Goal: Transaction & Acquisition: Obtain resource

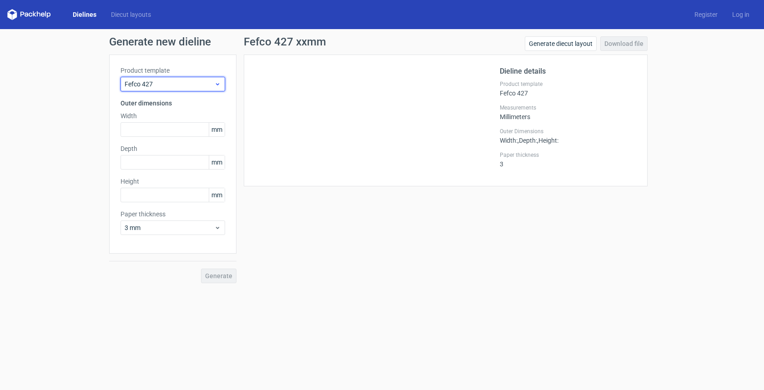
click at [177, 88] on span "Fefco 427" at bounding box center [170, 84] width 90 height 9
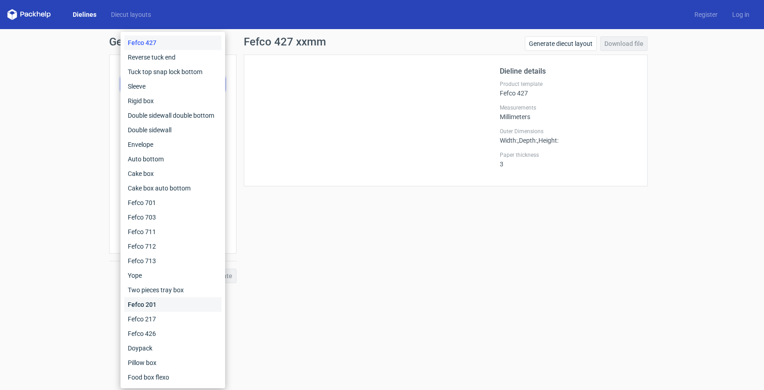
click at [145, 298] on div "Fefco 201" at bounding box center [172, 305] width 97 height 15
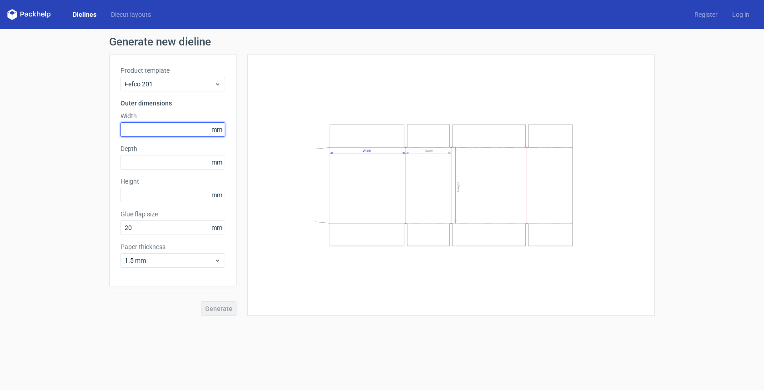
click at [168, 134] on input "text" at bounding box center [173, 129] width 105 height 15
click at [150, 259] on span "1.5 mm" at bounding box center [170, 260] width 90 height 9
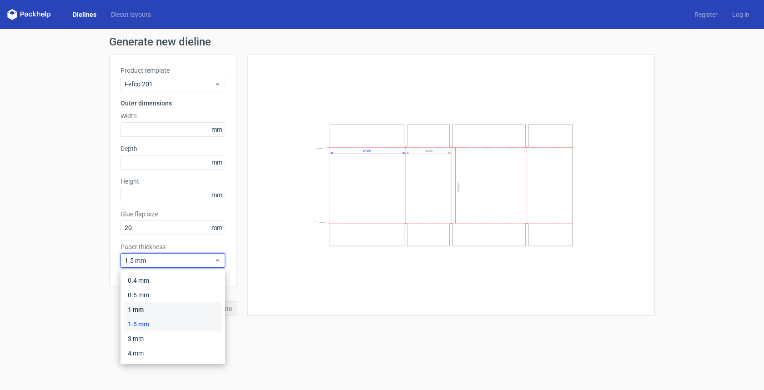
click at [135, 308] on div "1 mm" at bounding box center [172, 310] width 97 height 15
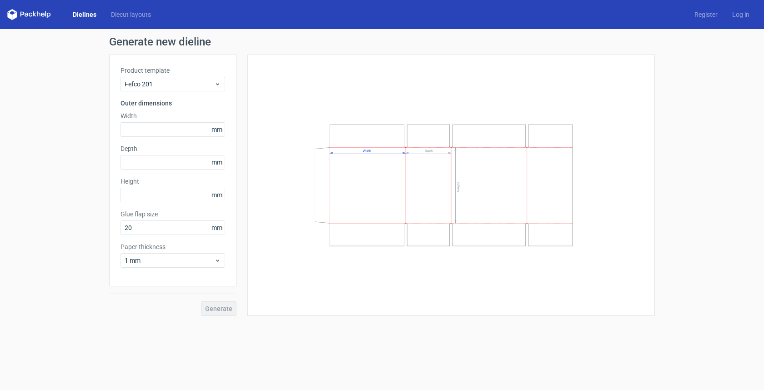
click at [80, 228] on div "Generate new dieline Product template Fefco 201 Outer dimensions Width mm Depth…" at bounding box center [382, 176] width 764 height 294
drag, startPoint x: 140, startPoint y: 225, endPoint x: 111, endPoint y: 222, distance: 29.3
click at [111, 222] on div "Product template Fefco 201 Outer dimensions Width mm Depth mm Height mm Glue fl…" at bounding box center [172, 171] width 127 height 232
click at [154, 229] on input "20" at bounding box center [173, 228] width 105 height 15
click at [129, 126] on input "text" at bounding box center [173, 129] width 105 height 15
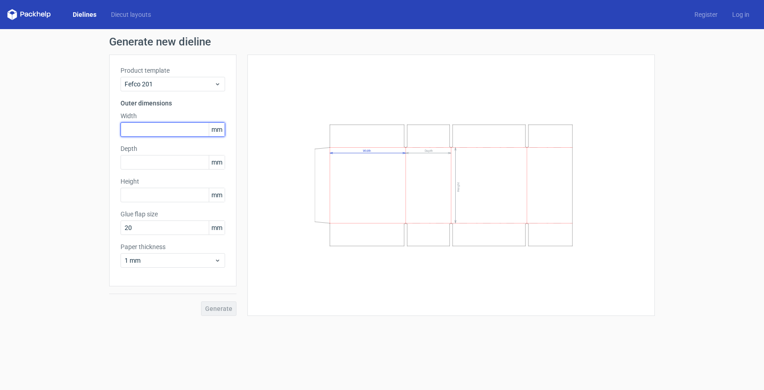
type input "3"
type input "180"
type input "308"
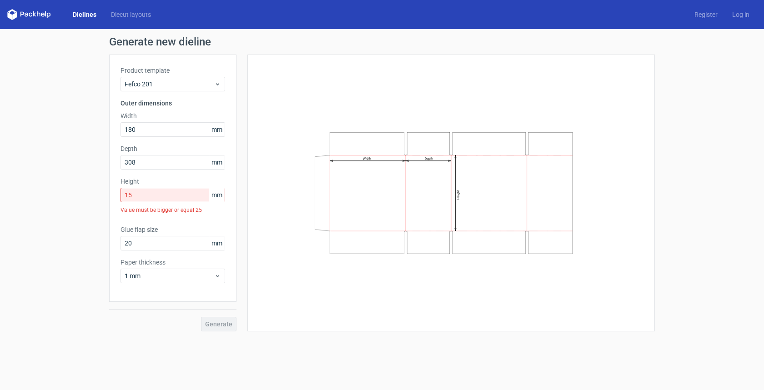
click at [210, 216] on div "Value must be bigger or equal 25" at bounding box center [173, 209] width 105 height 15
drag, startPoint x: 173, startPoint y: 198, endPoint x: 72, endPoint y: 181, distance: 103.0
click at [76, 182] on div "Generate new dieline Product template Fefco 201 Outer dimensions Width 180 mm D…" at bounding box center [382, 184] width 764 height 310
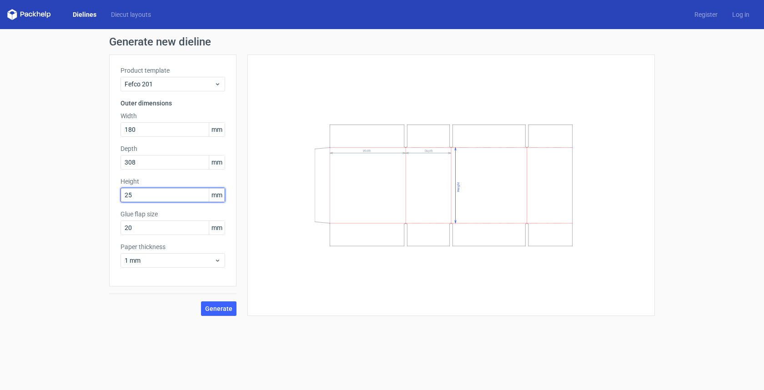
type input "25"
click at [94, 210] on div "Generate new dieline Product template Fefco 201 Outer dimensions Width 180 mm D…" at bounding box center [382, 176] width 764 height 294
drag, startPoint x: 151, startPoint y: 191, endPoint x: 93, endPoint y: 189, distance: 57.8
click at [93, 189] on div "Generate new dieline Product template Fefco 201 Outer dimensions Width 180 mm D…" at bounding box center [382, 176] width 764 height 294
drag, startPoint x: 133, startPoint y: 229, endPoint x: 99, endPoint y: 223, distance: 35.1
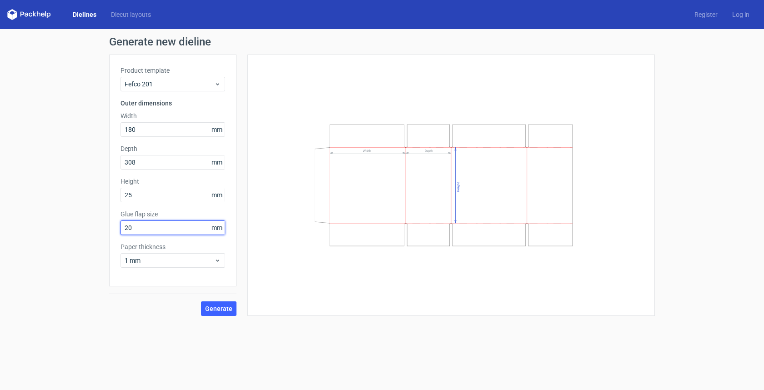
click at [100, 223] on div "Generate new dieline Product template Fefco 201 Outer dimensions Width 180 mm D…" at bounding box center [382, 176] width 764 height 294
type input "5"
drag, startPoint x: 146, startPoint y: 196, endPoint x: 71, endPoint y: 184, distance: 76.0
click at [71, 184] on div "Generate new dieline Product template Fefco 201 Outer dimensions Width 180 mm D…" at bounding box center [382, 176] width 764 height 294
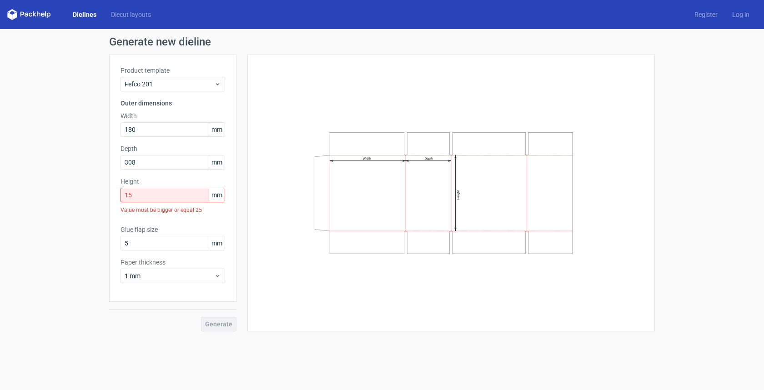
click at [200, 217] on div "Value must be bigger or equal 25" at bounding box center [173, 209] width 105 height 15
drag, startPoint x: 153, startPoint y: 192, endPoint x: 120, endPoint y: 190, distance: 33.3
click at [120, 190] on div "Product template Fefco 201 Outer dimensions Width 180 mm Depth 308 mm Height 15…" at bounding box center [172, 179] width 127 height 248
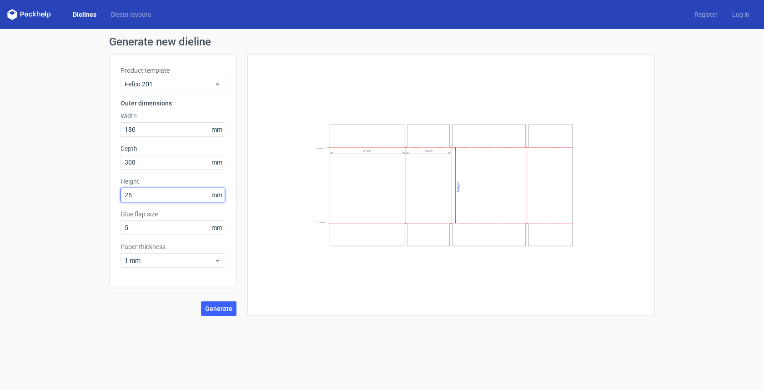
type input "25"
click at [171, 205] on div "Product template Fefco 201 Outer dimensions Width 180 mm Depth 308 mm Height 25…" at bounding box center [172, 171] width 127 height 232
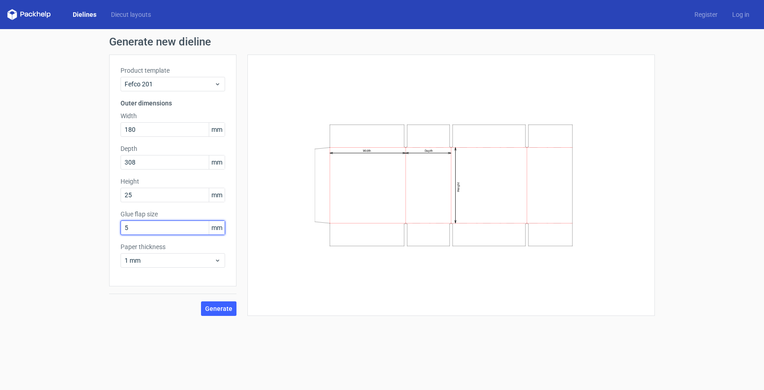
click at [147, 233] on input "5" at bounding box center [173, 228] width 105 height 15
drag, startPoint x: 146, startPoint y: 232, endPoint x: 95, endPoint y: 228, distance: 51.6
click at [95, 228] on div "Generate new dieline Product template Fefco 201 Outer dimensions Width 180 mm D…" at bounding box center [382, 176] width 764 height 294
type input "20"
click at [92, 227] on div "Generate new dieline Product template Fefco 201 Outer dimensions Width 180 mm D…" at bounding box center [382, 176] width 764 height 294
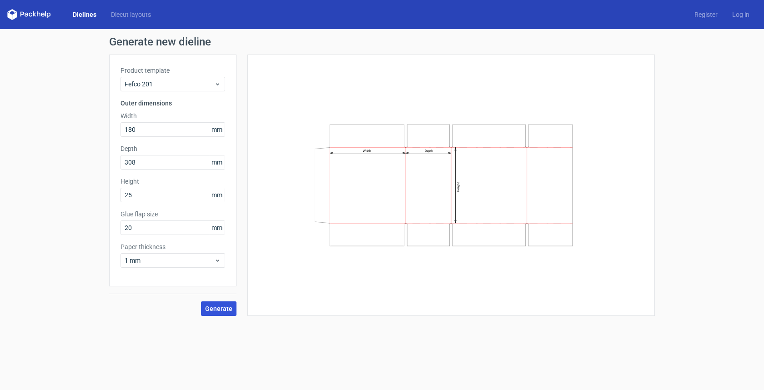
click at [211, 303] on button "Generate" at bounding box center [218, 309] width 35 height 15
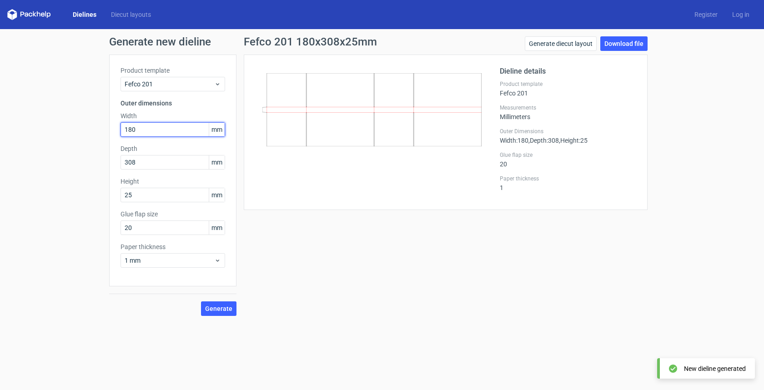
drag, startPoint x: 148, startPoint y: 128, endPoint x: 65, endPoint y: 124, distance: 83.4
click at [65, 124] on div "Generate new dieline Product template Fefco 201 Outer dimensions Width 180 mm D…" at bounding box center [382, 176] width 764 height 294
type input "25"
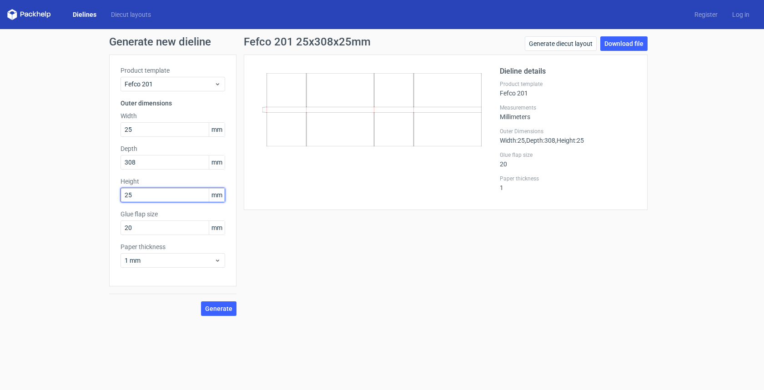
drag, startPoint x: 122, startPoint y: 192, endPoint x: 76, endPoint y: 185, distance: 47.1
click at [76, 185] on div "Generate new dieline Product template Fefco 201 Outer dimensions Width 25 mm De…" at bounding box center [382, 176] width 764 height 294
click at [222, 312] on span "Generate" at bounding box center [218, 309] width 27 height 6
drag, startPoint x: 142, startPoint y: 199, endPoint x: 6, endPoint y: 198, distance: 136.5
click at [6, 198] on div "Generate new dieline Product template Fefco 201 Outer dimensions Width 25 mm De…" at bounding box center [382, 176] width 764 height 294
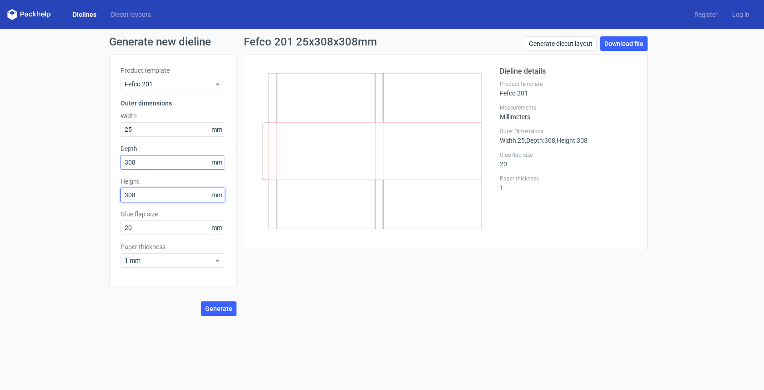
type input "308"
drag, startPoint x: 162, startPoint y: 163, endPoint x: 0, endPoint y: 161, distance: 162.5
click at [0, 161] on div "Generate new dieline Product template Fefco 201 Outer dimensions Width 25 mm De…" at bounding box center [382, 176] width 764 height 294
drag, startPoint x: 22, startPoint y: 210, endPoint x: 172, endPoint y: 286, distance: 168.3
click at [40, 214] on div "Generate new dieline Product template Fefco 201 Outer dimensions Width 25 mm De…" at bounding box center [382, 176] width 764 height 294
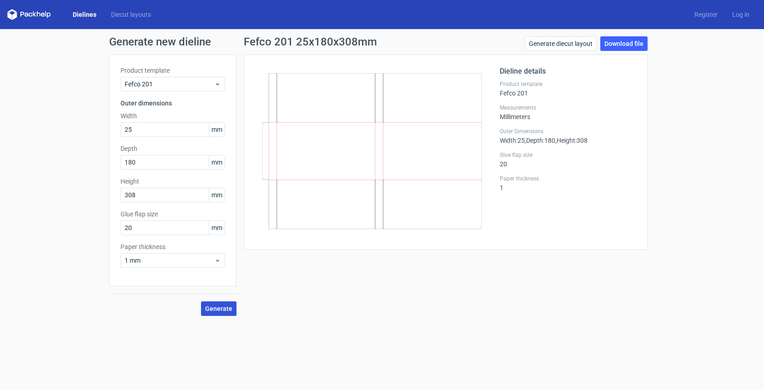
click at [217, 312] on span "Generate" at bounding box center [218, 309] width 27 height 6
drag, startPoint x: 164, startPoint y: 167, endPoint x: 0, endPoint y: 149, distance: 165.2
click at [0, 149] on div "Generate new dieline Product template Fefco 201 Outer dimensions Width 25 mm De…" at bounding box center [382, 176] width 764 height 294
type input "308"
type input "180"
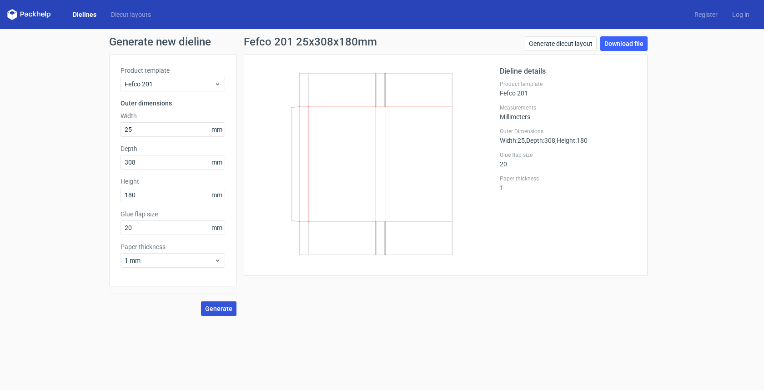
click at [213, 313] on button "Generate" at bounding box center [218, 309] width 35 height 15
click at [626, 42] on link "Download file" at bounding box center [624, 43] width 47 height 15
